Goal: Check status: Check status

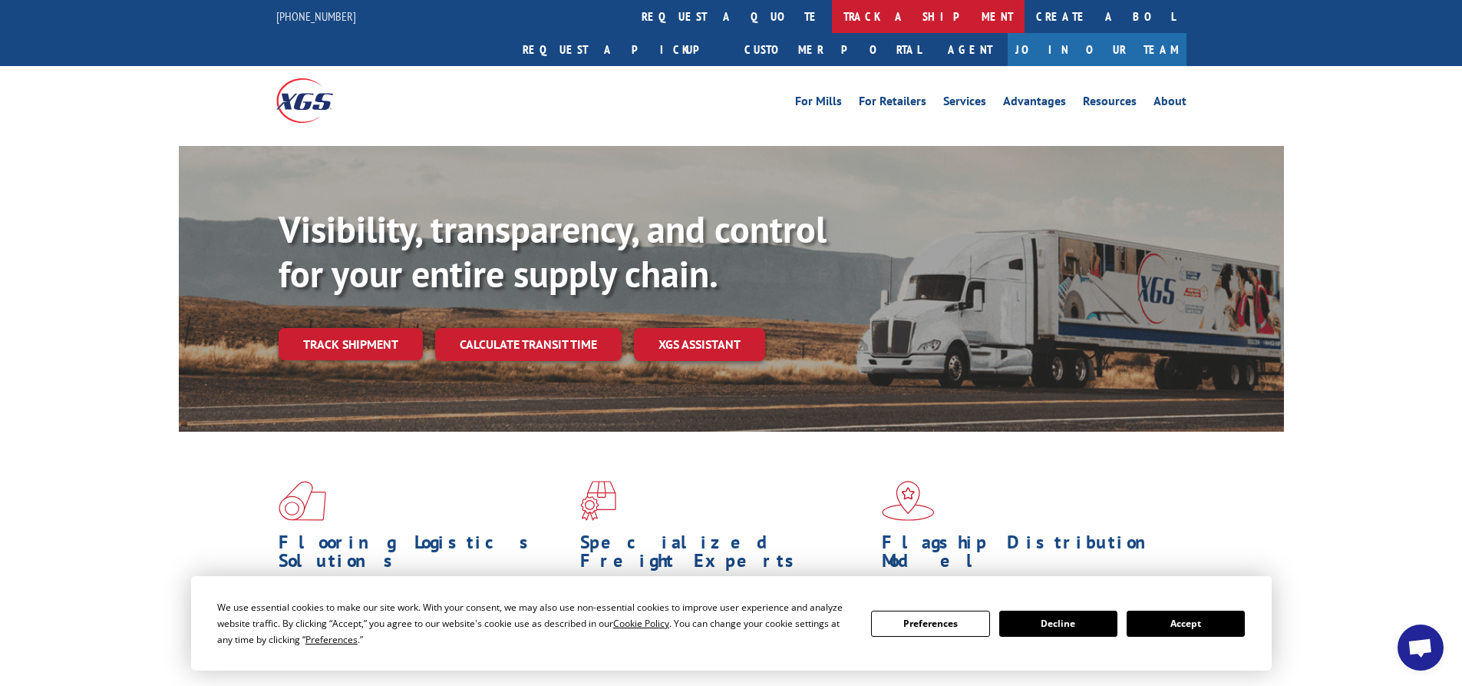
click at [832, 24] on link "track a shipment" at bounding box center [928, 16] width 193 height 33
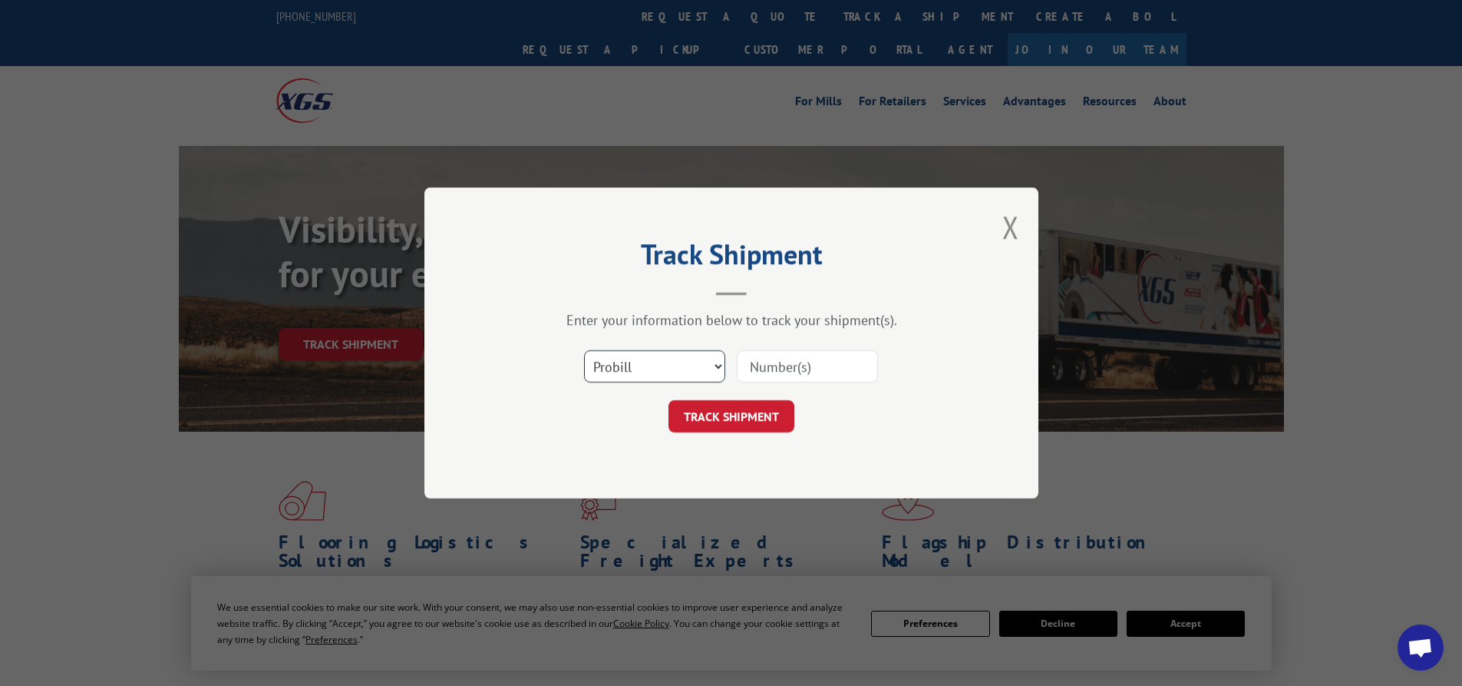
click at [715, 370] on select "Select category... Probill BOL PO" at bounding box center [654, 366] width 141 height 32
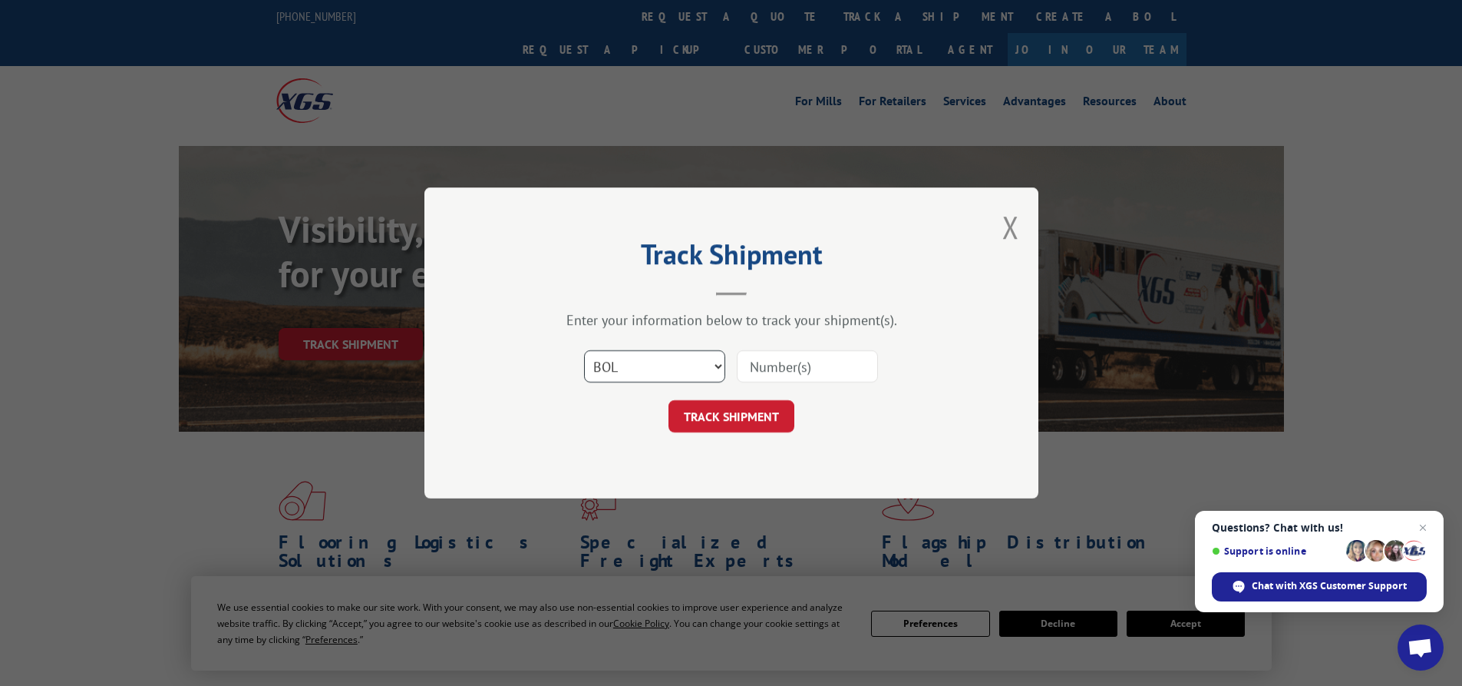
click at [584, 350] on select "Select category... Probill BOL PO" at bounding box center [654, 366] width 141 height 32
click at [717, 368] on select "Select category... Probill BOL PO" at bounding box center [654, 366] width 141 height 32
click at [673, 362] on select "Select category... Probill BOL PO" at bounding box center [654, 366] width 141 height 32
select select "probill"
click at [584, 350] on select "Select category... Probill BOL PO" at bounding box center [654, 366] width 141 height 32
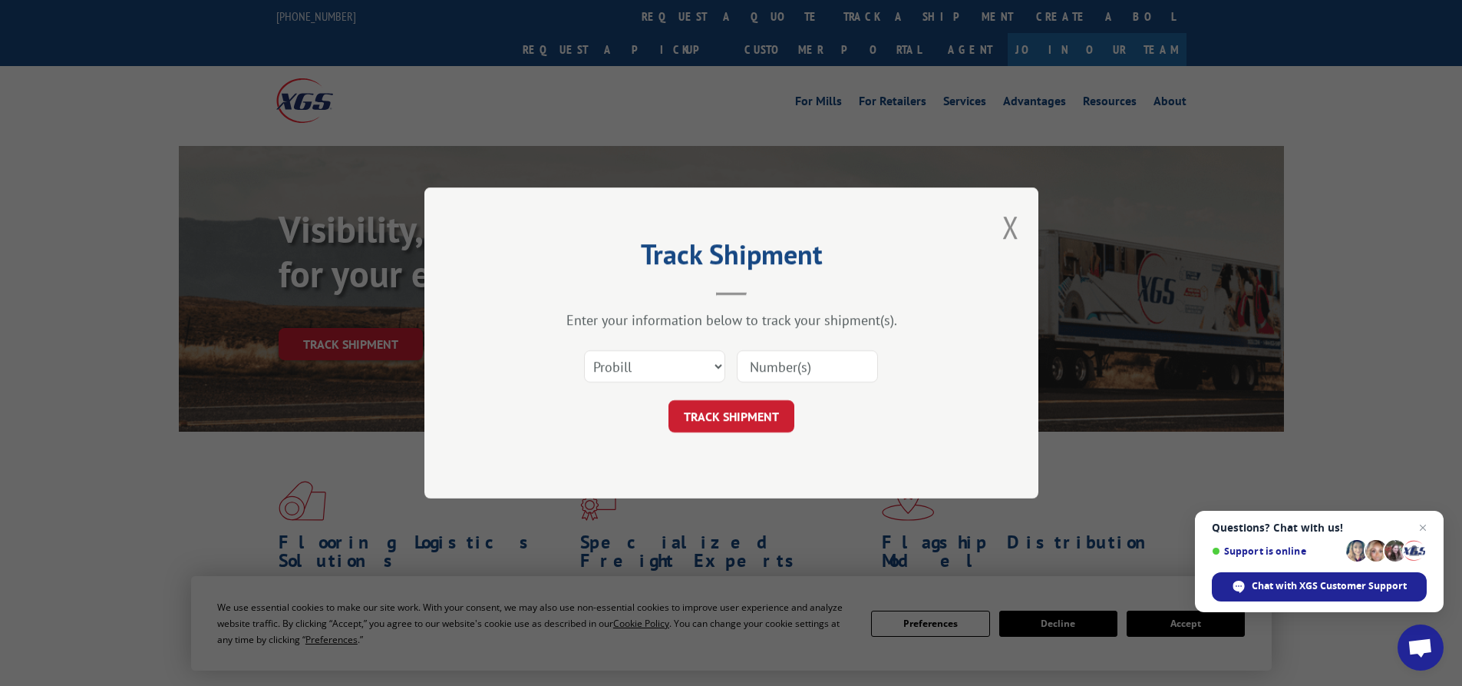
click at [774, 365] on input at bounding box center [807, 366] width 141 height 32
paste input "17386430."
type input "17386430"
click at [777, 424] on button "TRACK SHIPMENT" at bounding box center [732, 416] width 126 height 32
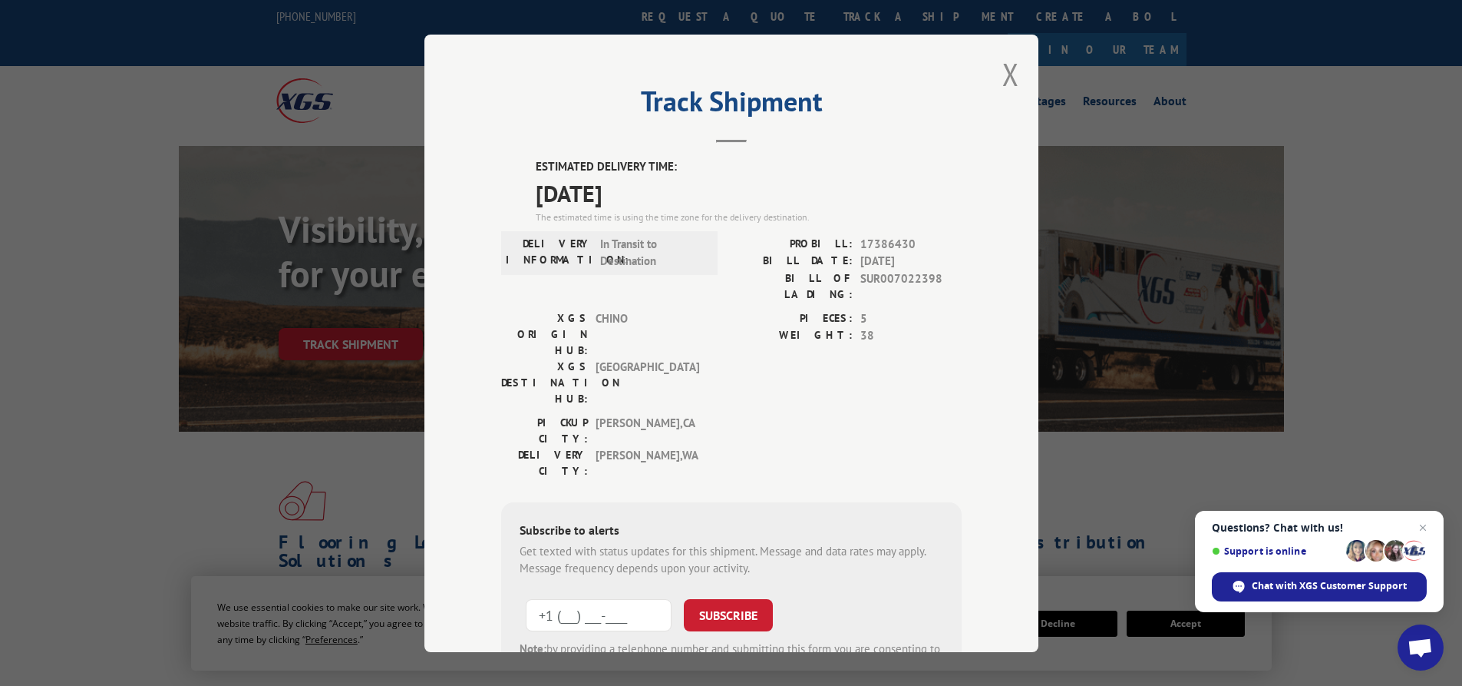
click at [561, 598] on input "+1 (___) ___-____" at bounding box center [599, 614] width 146 height 32
type input "[PHONE_NUMBER]"
click at [717, 598] on button "SUBSCRIBE" at bounding box center [728, 614] width 89 height 32
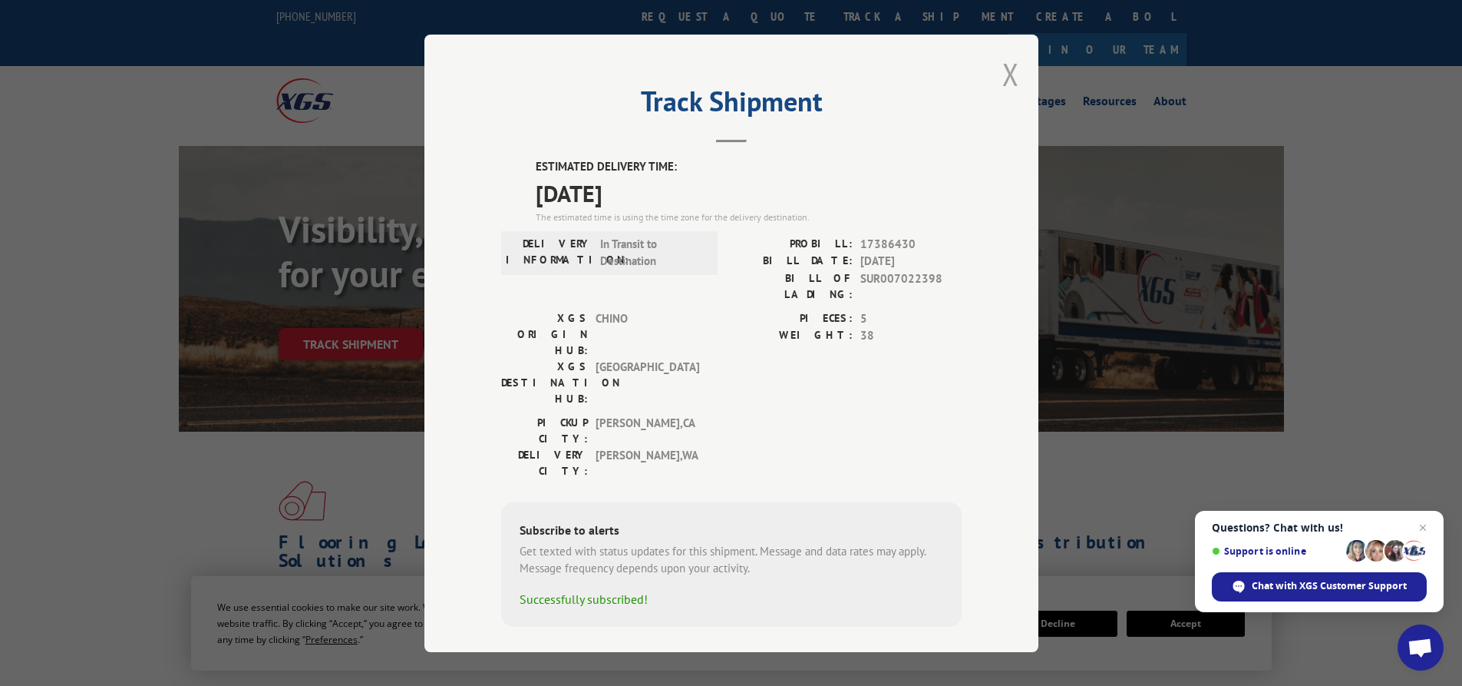
click at [1012, 80] on button "Close modal" at bounding box center [1011, 74] width 17 height 41
